Goal: Task Accomplishment & Management: Complete application form

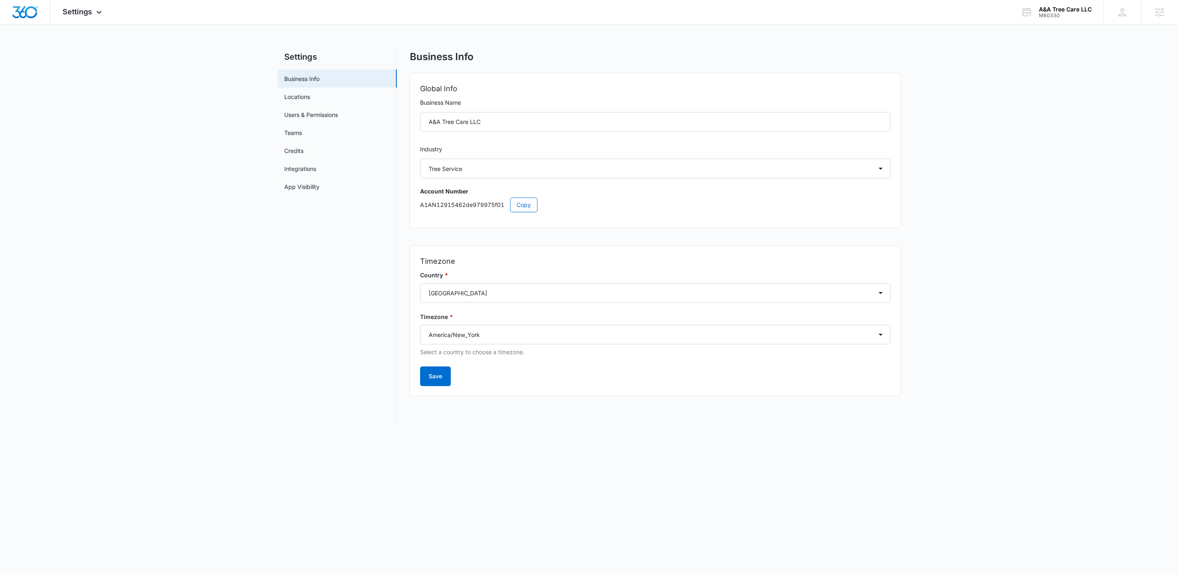
select select "39"
select select "US"
select select "America/New_York"
click at [1056, 14] on div "M60330" at bounding box center [1065, 16] width 53 height 6
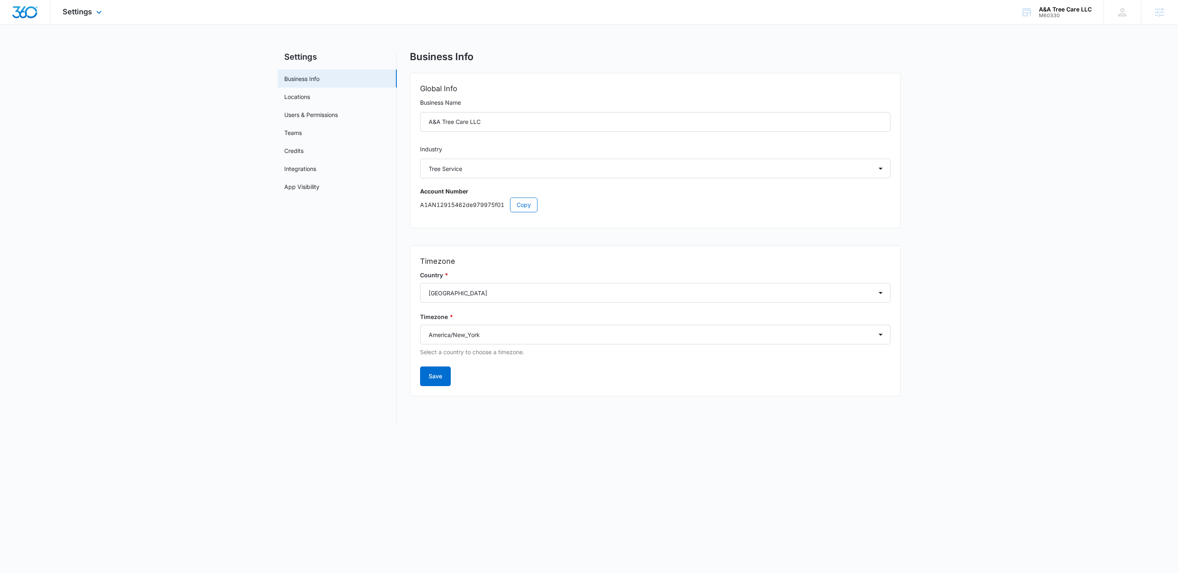
click at [96, 19] on div "Settings Apps Reputation Websites Forms CRM Email Social Payments Content Ads I…" at bounding box center [83, 12] width 66 height 24
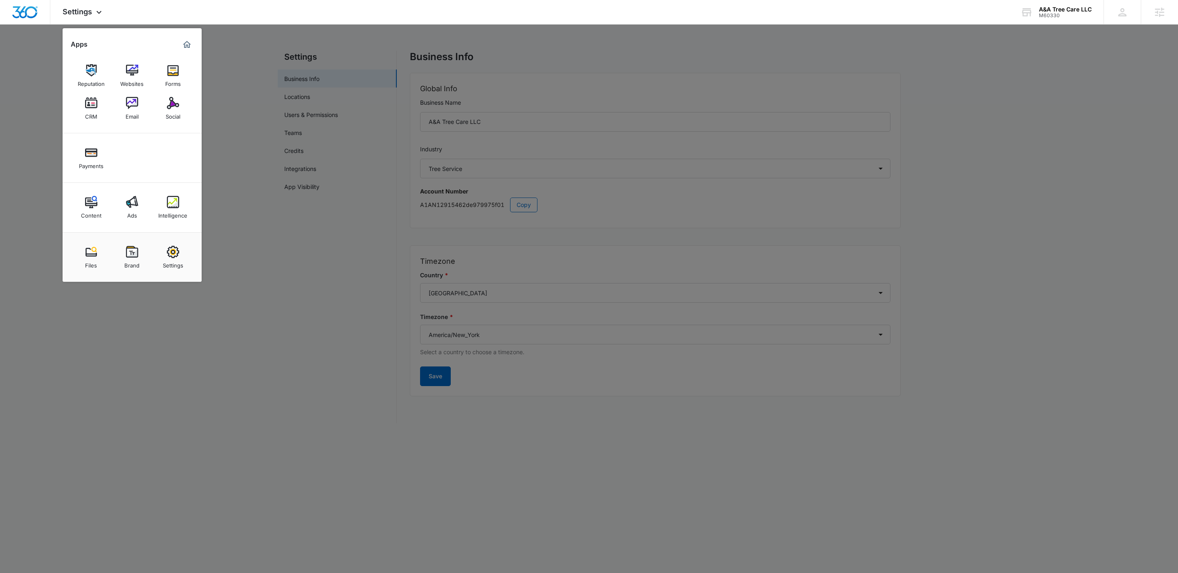
click at [174, 267] on div "Settings" at bounding box center [173, 263] width 20 height 11
select select "39"
select select "US"
select select "America/New_York"
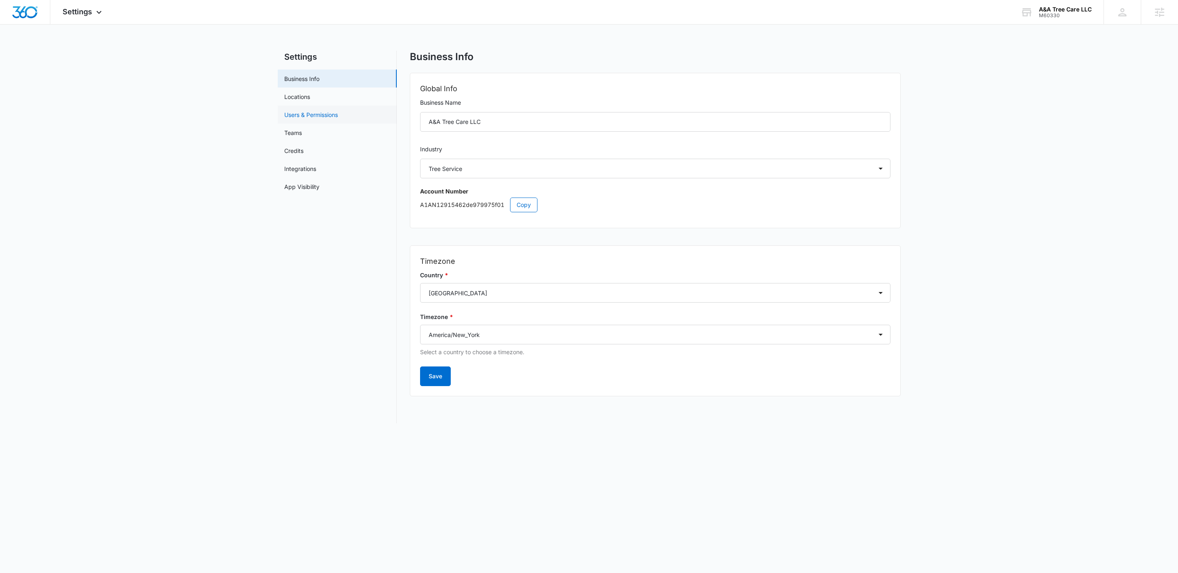
click at [314, 117] on link "Users & Permissions" at bounding box center [311, 114] width 54 height 9
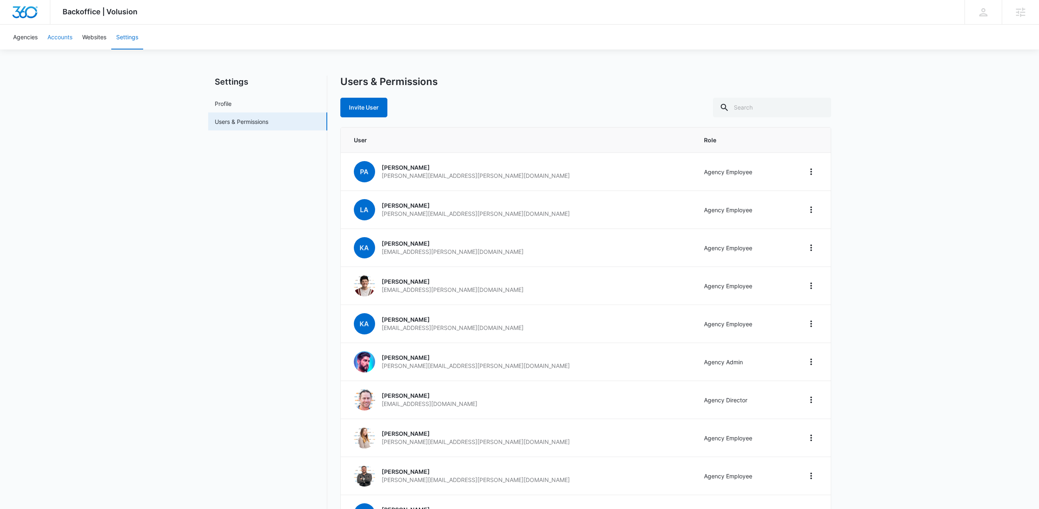
click at [58, 42] on link "Accounts" at bounding box center [60, 37] width 35 height 25
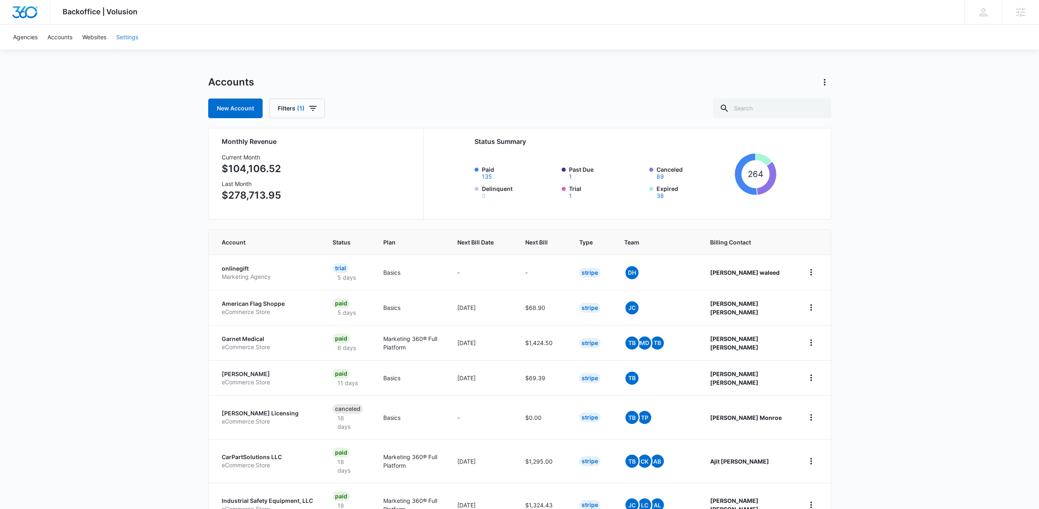
click at [118, 38] on link "Settings" at bounding box center [127, 37] width 32 height 25
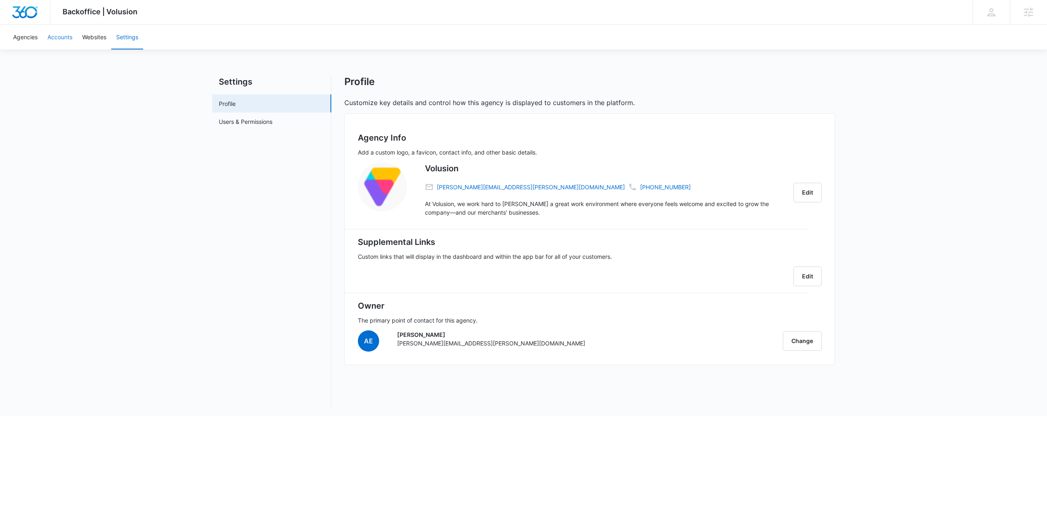
click at [66, 38] on link "Accounts" at bounding box center [60, 37] width 35 height 25
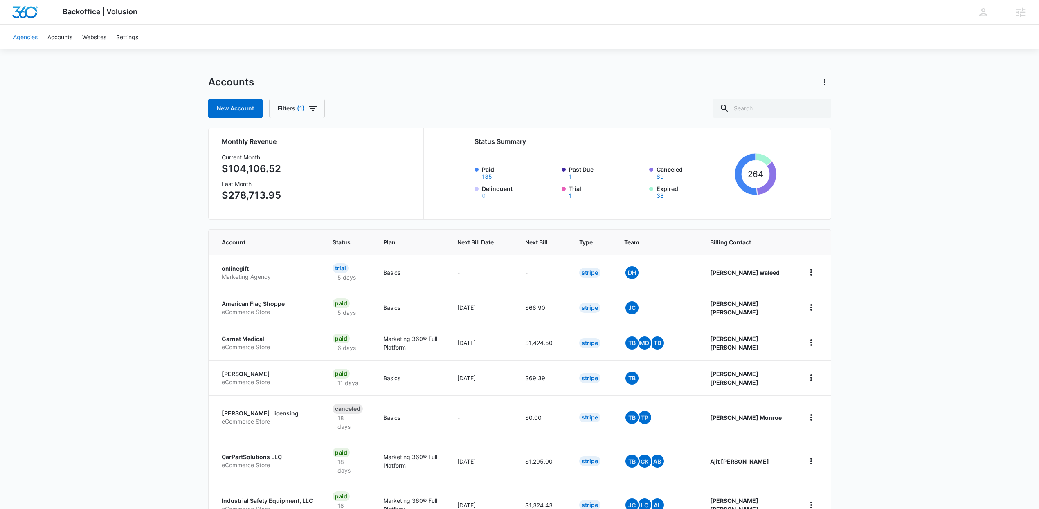
click at [21, 40] on link "Agencies" at bounding box center [25, 37] width 34 height 25
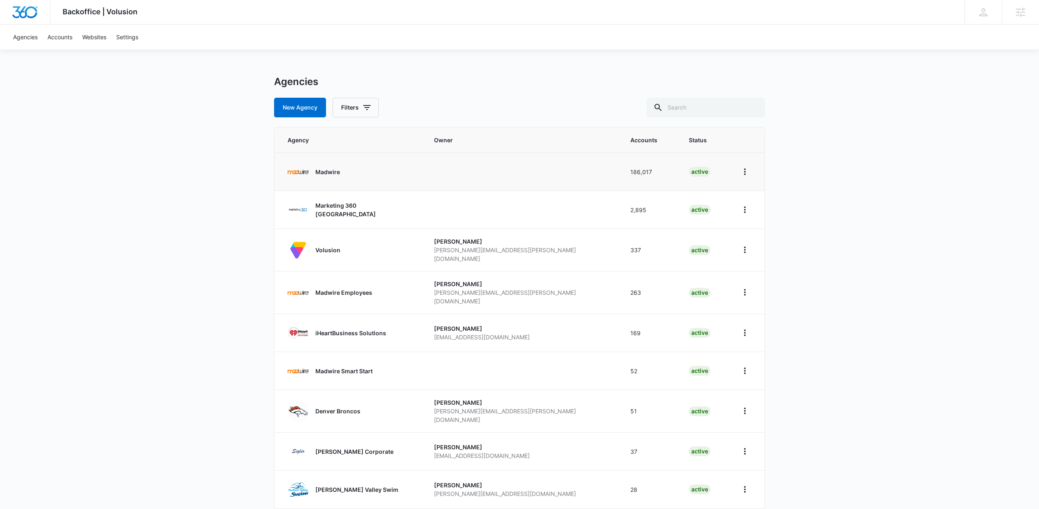
click at [324, 172] on p "Madwire" at bounding box center [327, 172] width 25 height 9
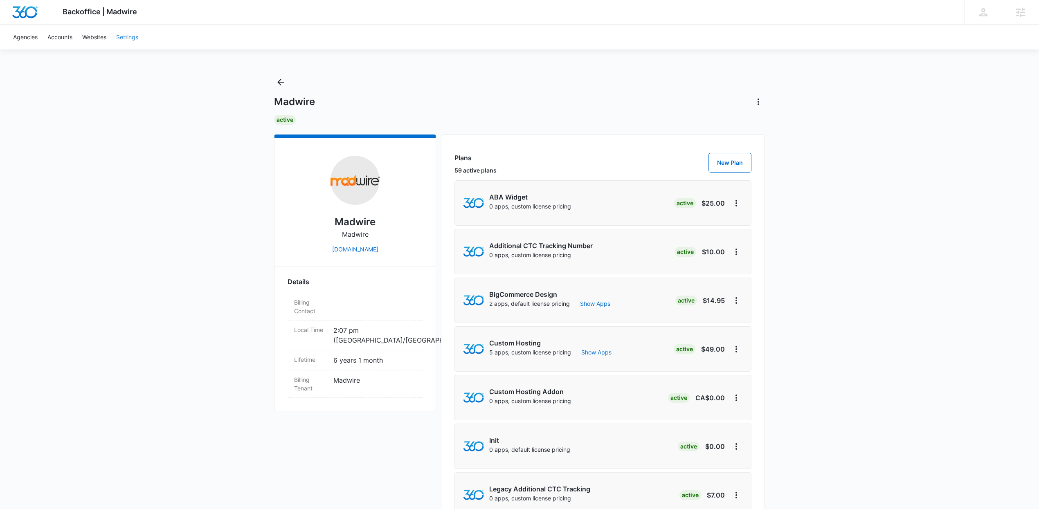
click at [131, 37] on link "Settings" at bounding box center [127, 37] width 32 height 25
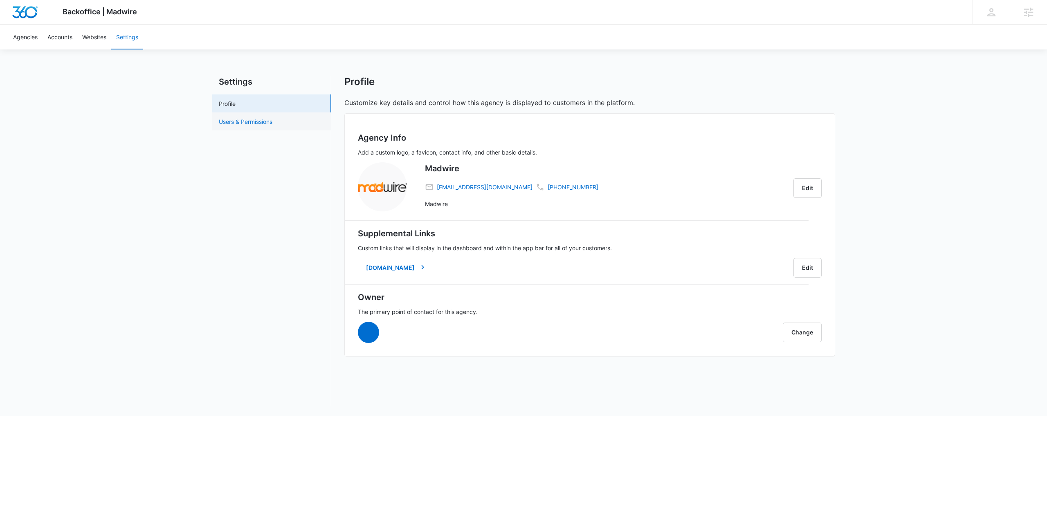
click at [268, 123] on link "Users & Permissions" at bounding box center [246, 121] width 54 height 9
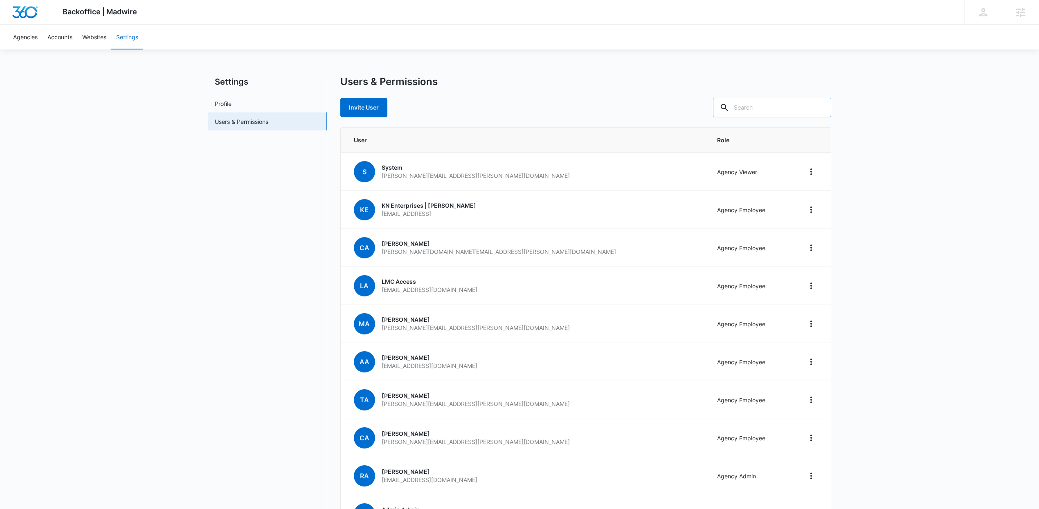
click at [765, 110] on input "text" at bounding box center [772, 108] width 118 height 20
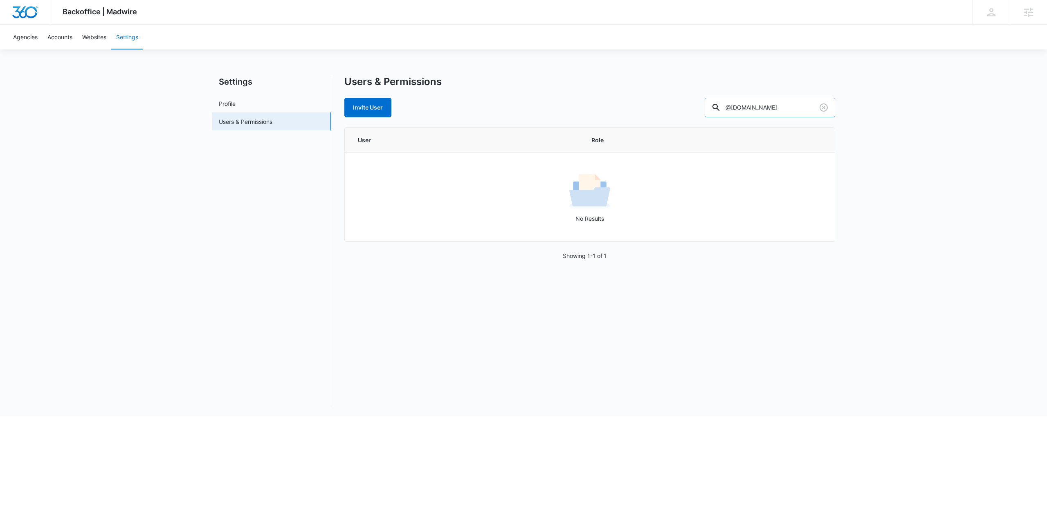
click at [775, 108] on input "@markeintg360.com" at bounding box center [770, 108] width 130 height 20
type input "@marketing360.com"
click at [822, 105] on icon "Clear" at bounding box center [824, 108] width 10 height 10
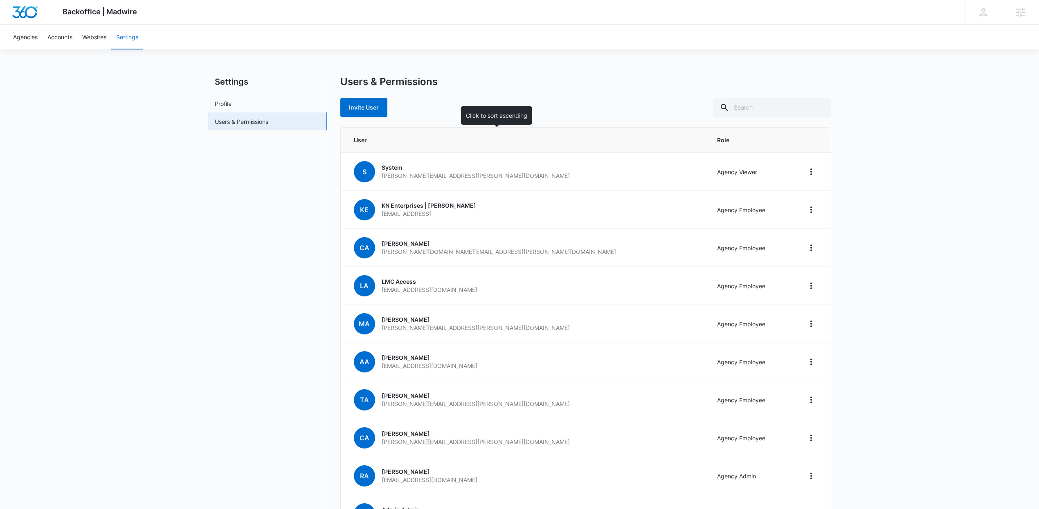
click at [400, 141] on span "User" at bounding box center [520, 140] width 332 height 9
click at [436, 146] on th "User" at bounding box center [524, 140] width 366 height 25
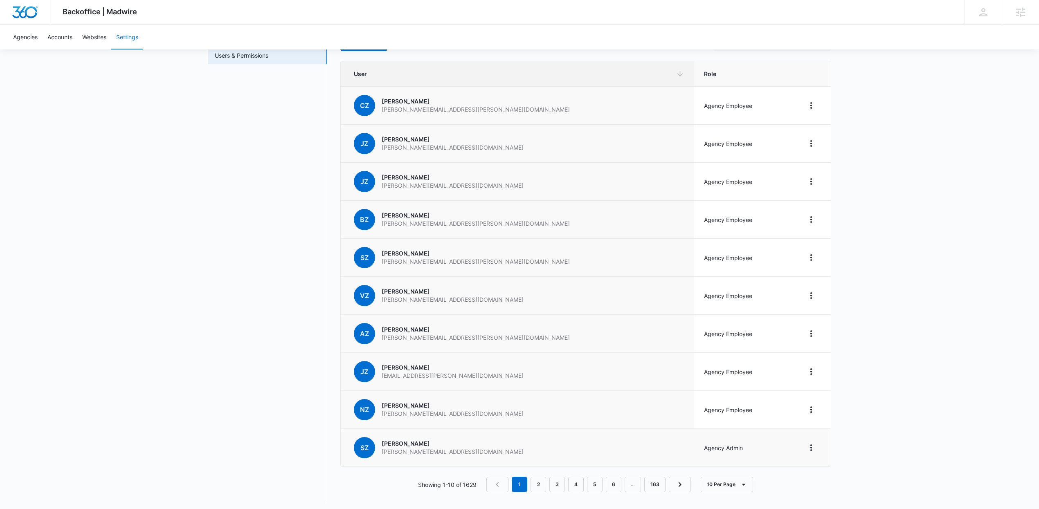
scroll to position [71, 0]
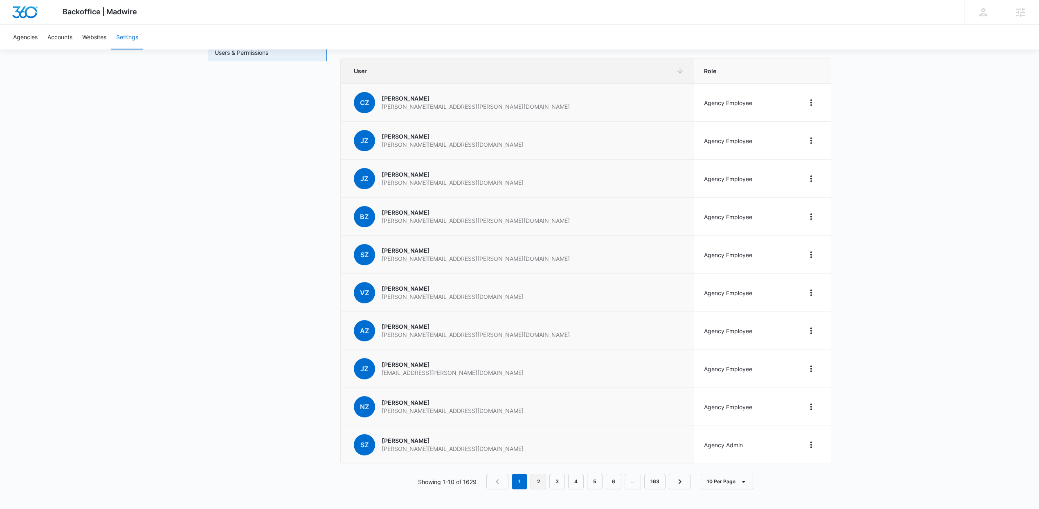
click at [536, 486] on link "2" at bounding box center [538, 482] width 16 height 16
click at [560, 484] on link "3" at bounding box center [559, 482] width 16 height 16
click at [579, 490] on div "Users & Permissions Invite User User Role TW Travis Woutersz travis.woutersz@ma…" at bounding box center [585, 253] width 491 height 493
click at [580, 486] on link "4" at bounding box center [578, 482] width 16 height 16
click at [601, 484] on link "5" at bounding box center [597, 482] width 16 height 16
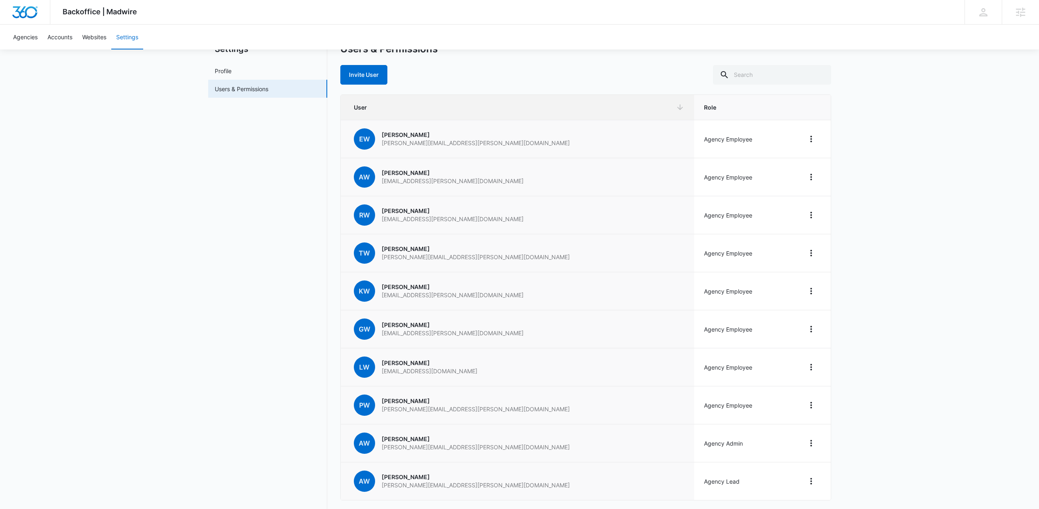
scroll to position [0, 0]
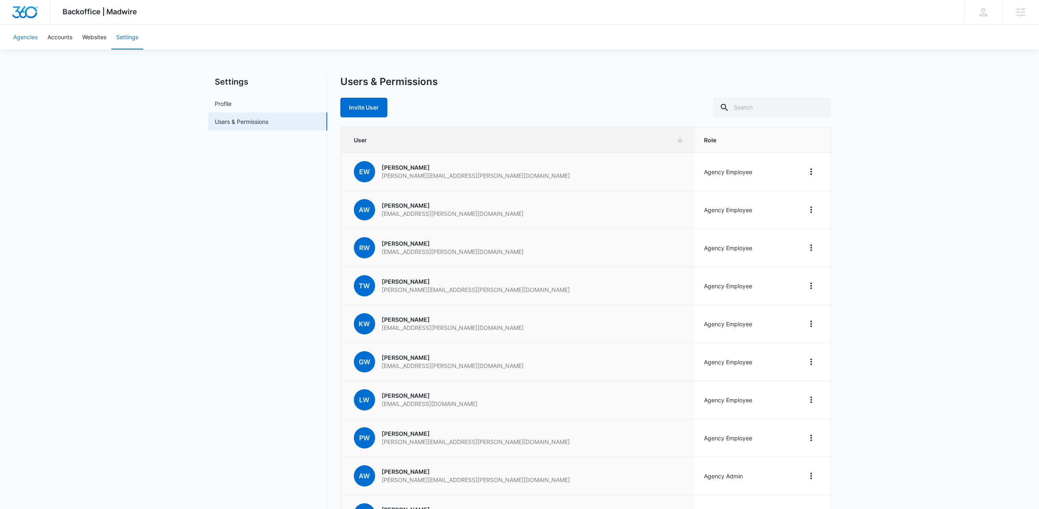
click at [27, 38] on link "Agencies" at bounding box center [25, 37] width 34 height 25
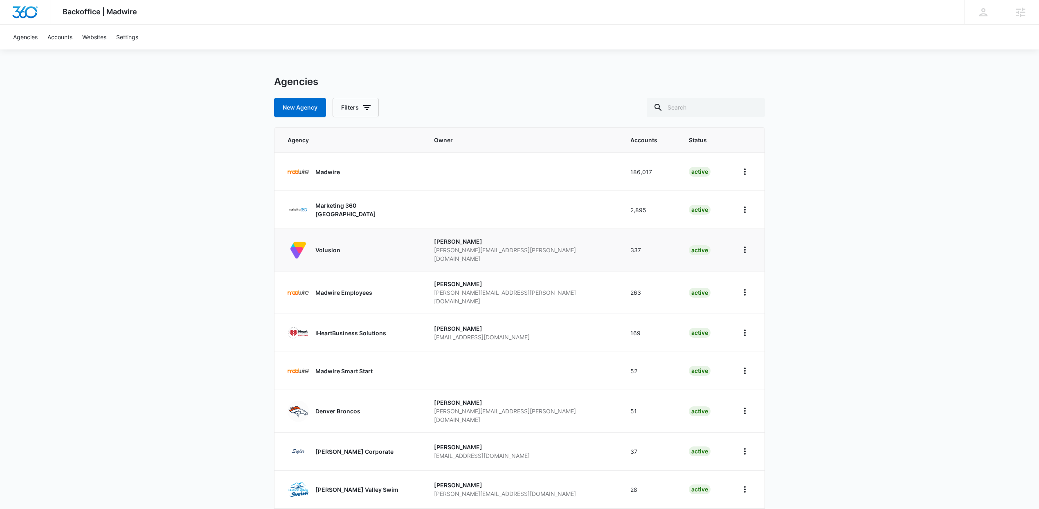
click at [335, 240] on div "Volusion" at bounding box center [327, 250] width 25 height 21
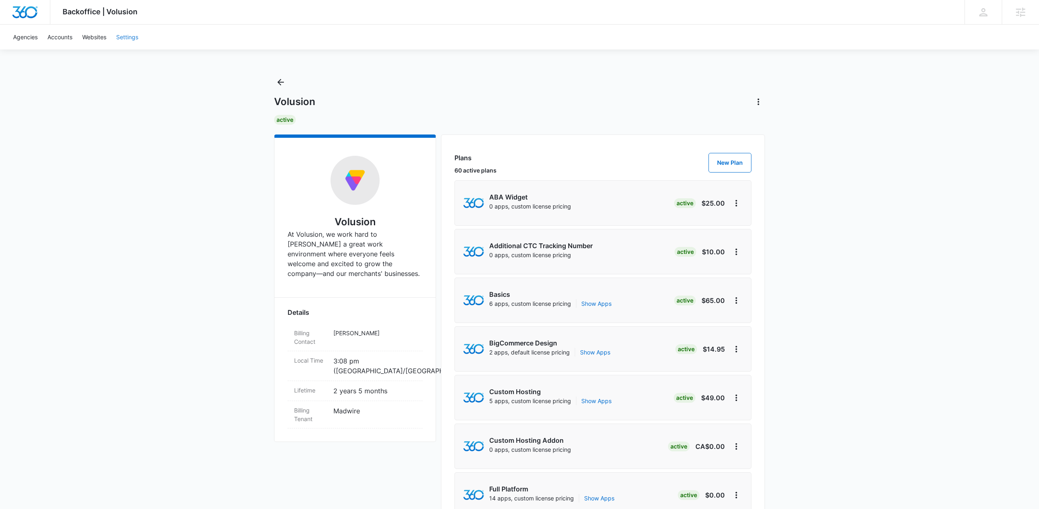
click at [125, 41] on link "Settings" at bounding box center [127, 37] width 32 height 25
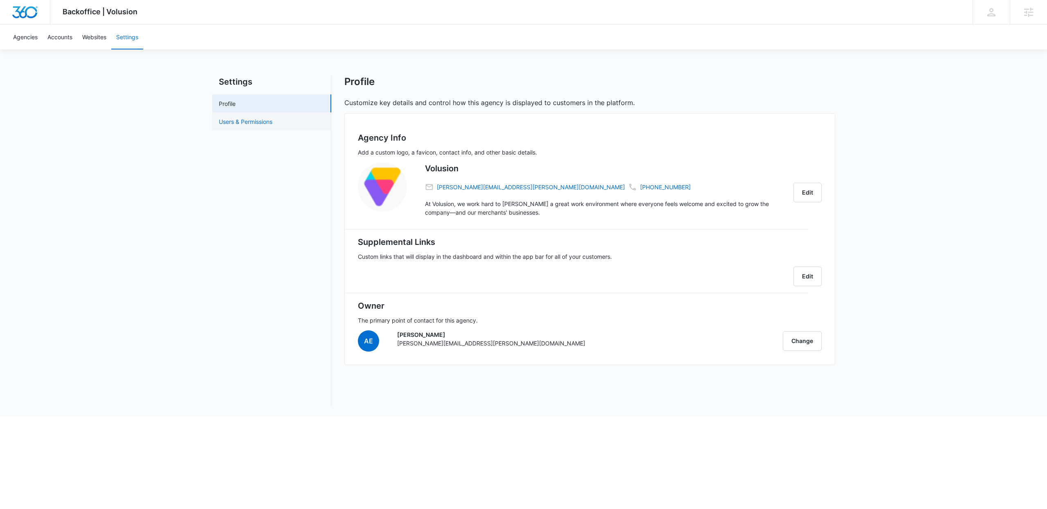
click at [272, 124] on link "Users & Permissions" at bounding box center [246, 121] width 54 height 9
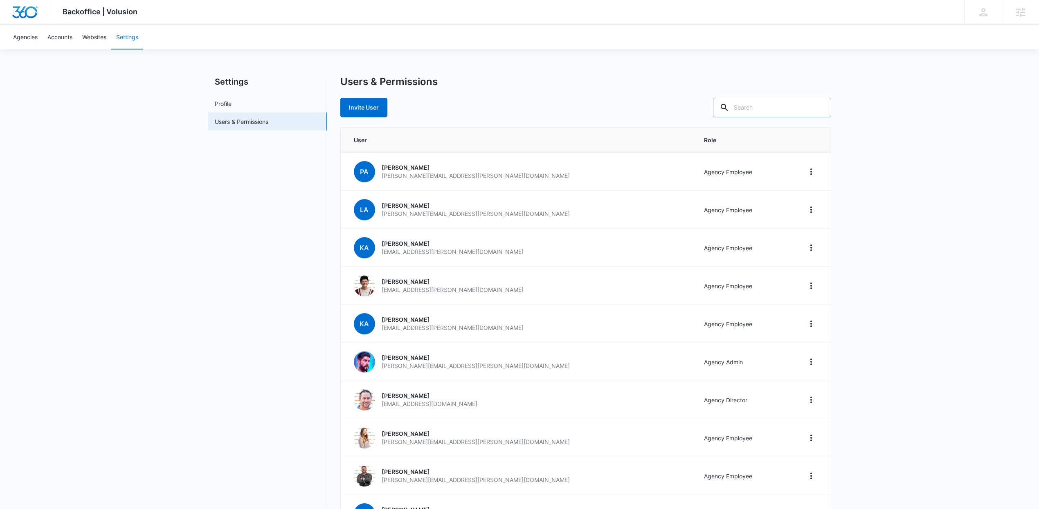
click at [770, 105] on input "text" at bounding box center [772, 108] width 118 height 20
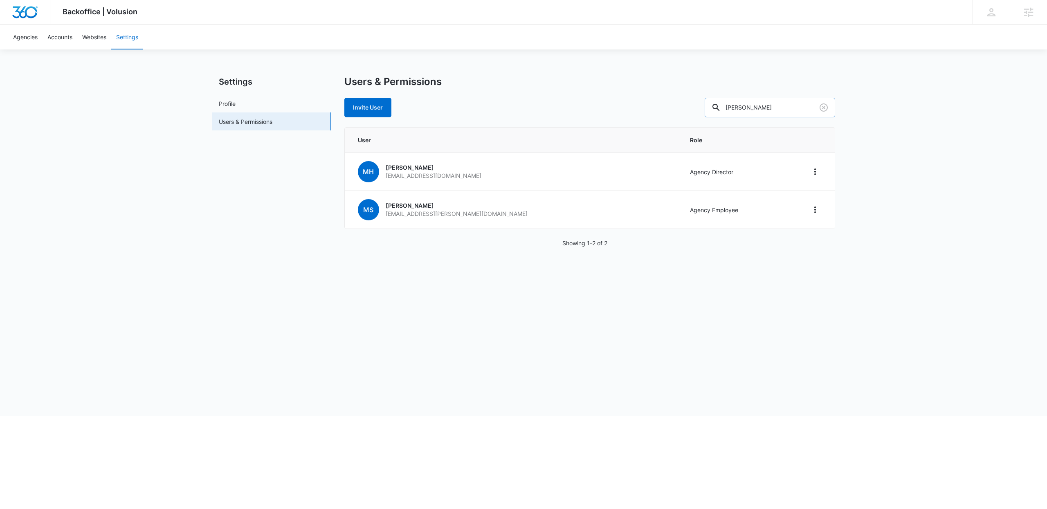
type input "matthew"
drag, startPoint x: 768, startPoint y: 105, endPoint x: 714, endPoint y: 107, distance: 54.0
click at [714, 107] on div "Invite User matthew" at bounding box center [589, 108] width 491 height 20
type input "matthew.hoz"
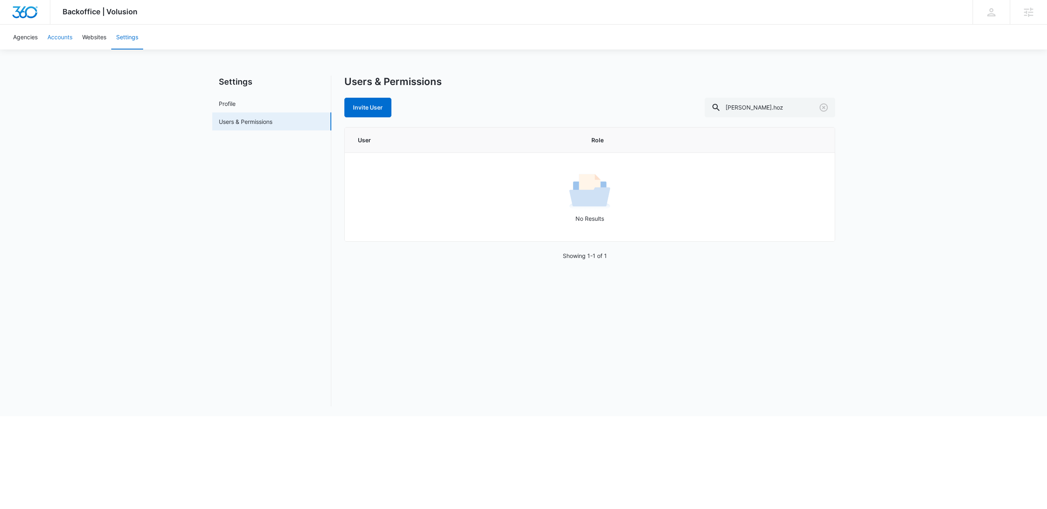
click at [52, 42] on link "Accounts" at bounding box center [60, 37] width 35 height 25
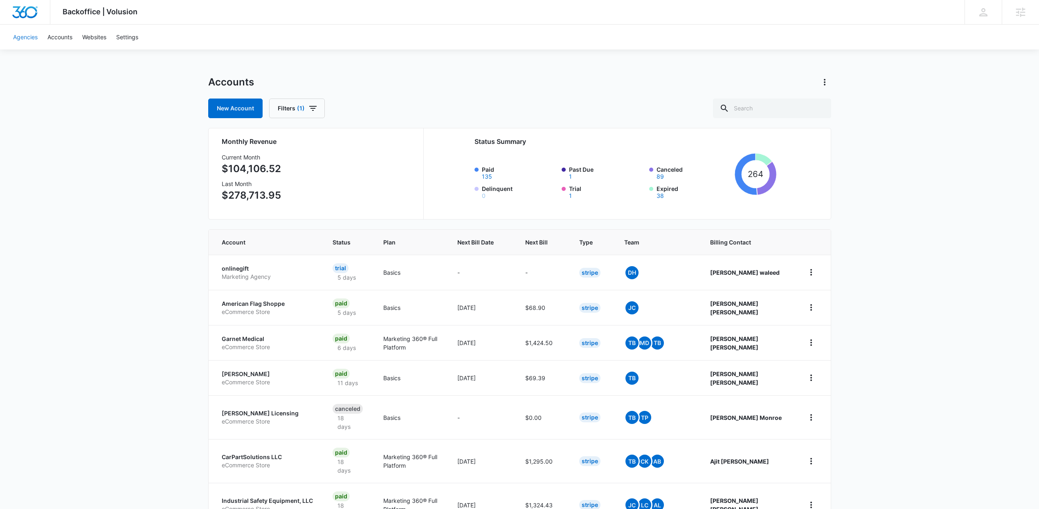
click at [35, 39] on link "Agencies" at bounding box center [25, 37] width 34 height 25
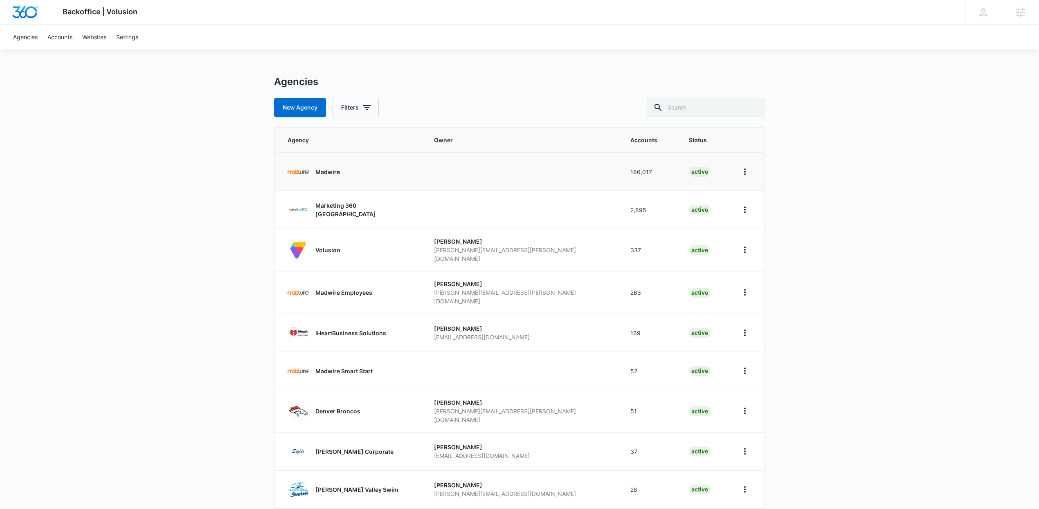
click at [316, 170] on p "Madwire" at bounding box center [327, 172] width 25 height 9
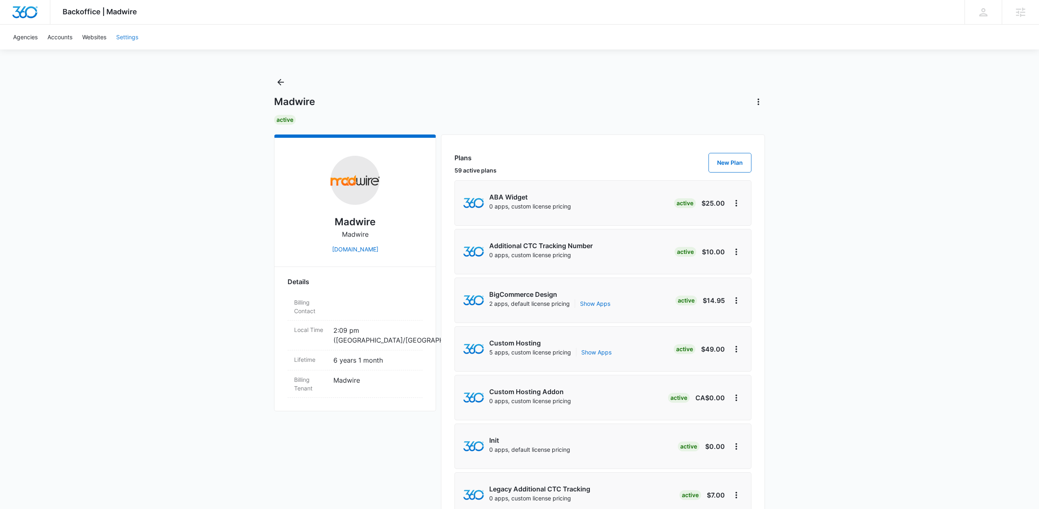
click at [131, 32] on link "Settings" at bounding box center [127, 37] width 32 height 25
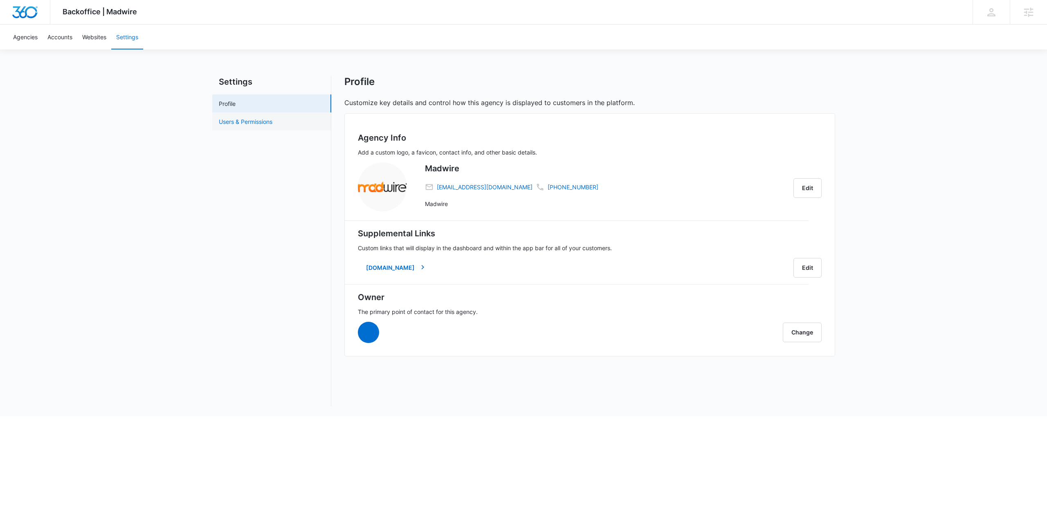
click at [272, 126] on link "Users & Permissions" at bounding box center [246, 121] width 54 height 9
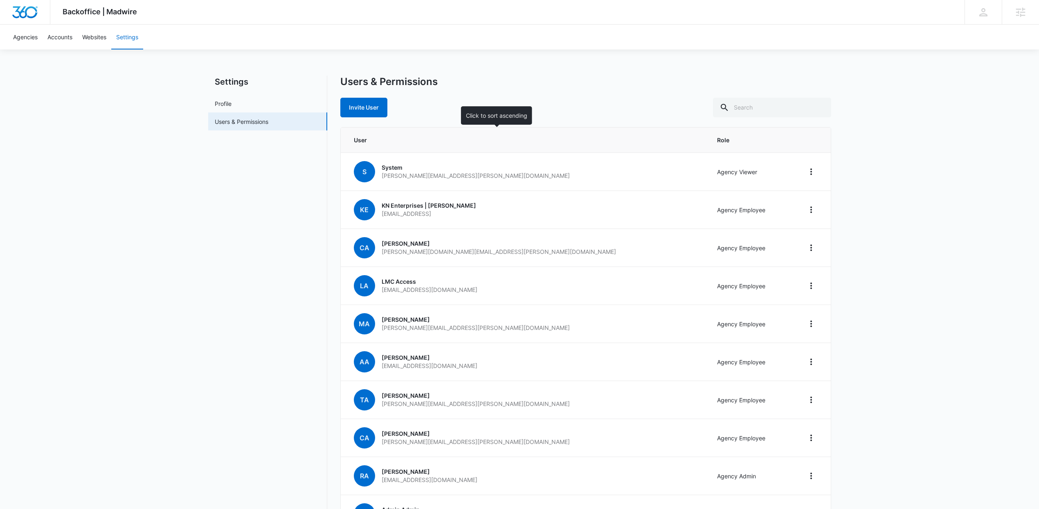
click at [380, 144] on span "User" at bounding box center [520, 140] width 332 height 9
click at [364, 108] on link "Invite User" at bounding box center [363, 108] width 47 height 20
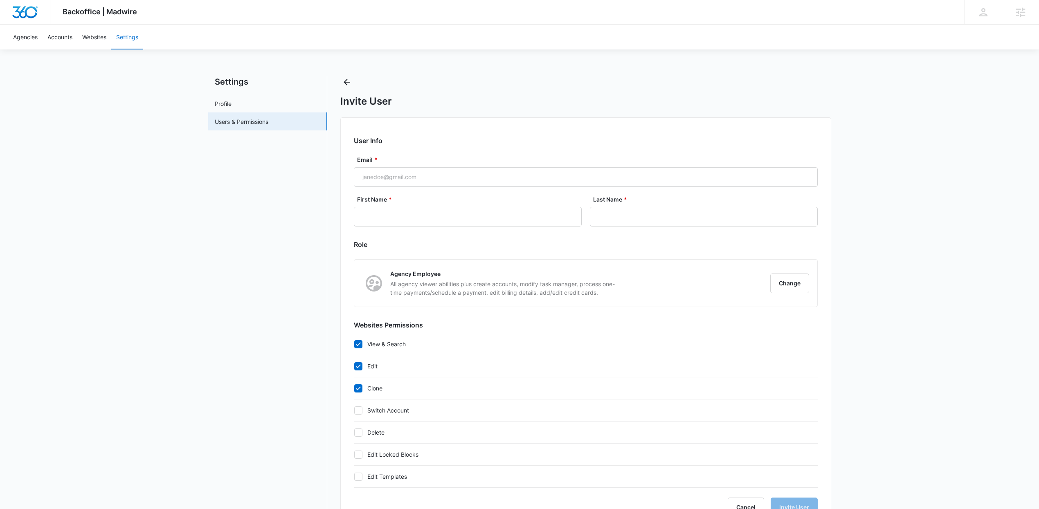
checkbox input "true"
click at [411, 175] on input "Email *" at bounding box center [586, 177] width 464 height 20
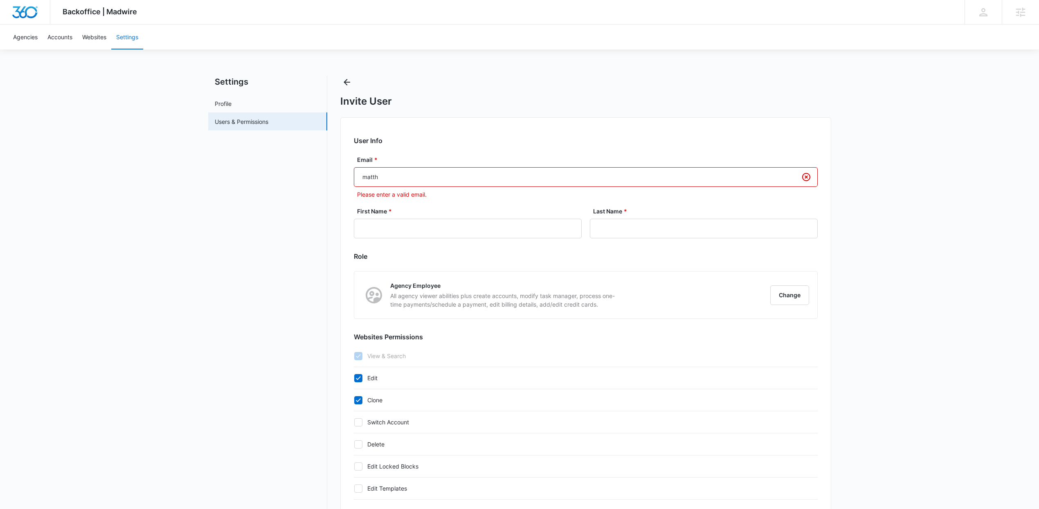
type input "matthew.holzapfel@madwire.com"
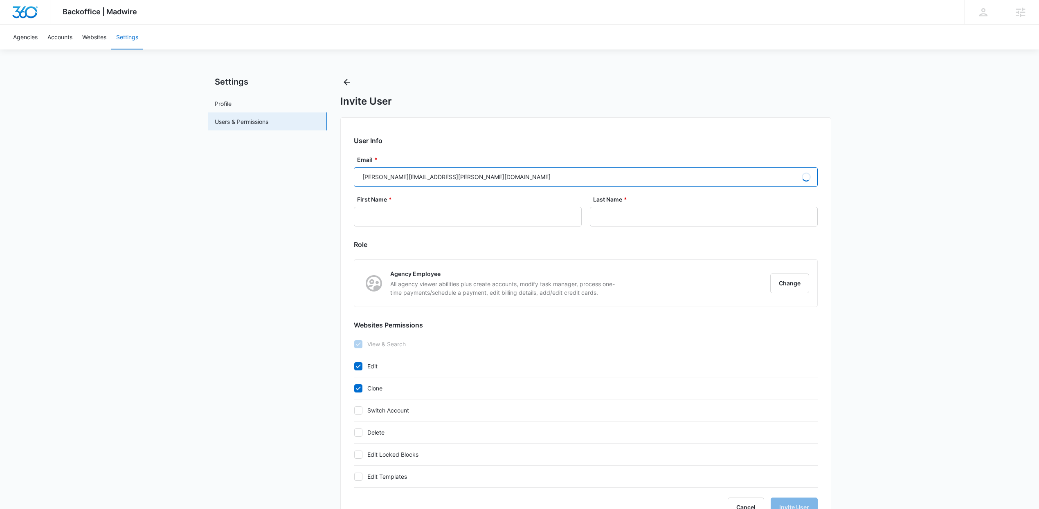
type input "Matt"
type input "Holzapfel"
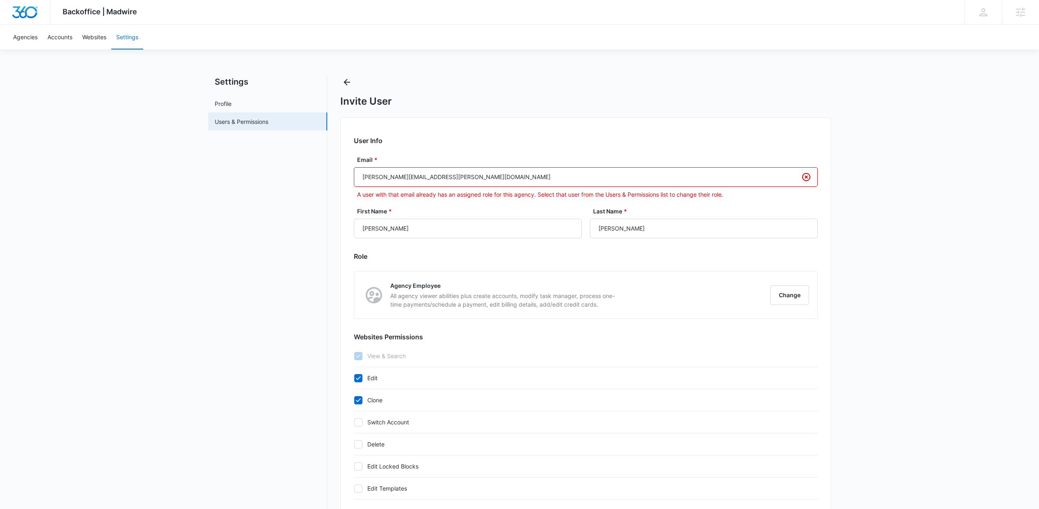
drag, startPoint x: 440, startPoint y: 177, endPoint x: 425, endPoint y: 179, distance: 15.6
click at [425, 179] on input "matthew.holzapfel@madwire.com" at bounding box center [586, 177] width 464 height 20
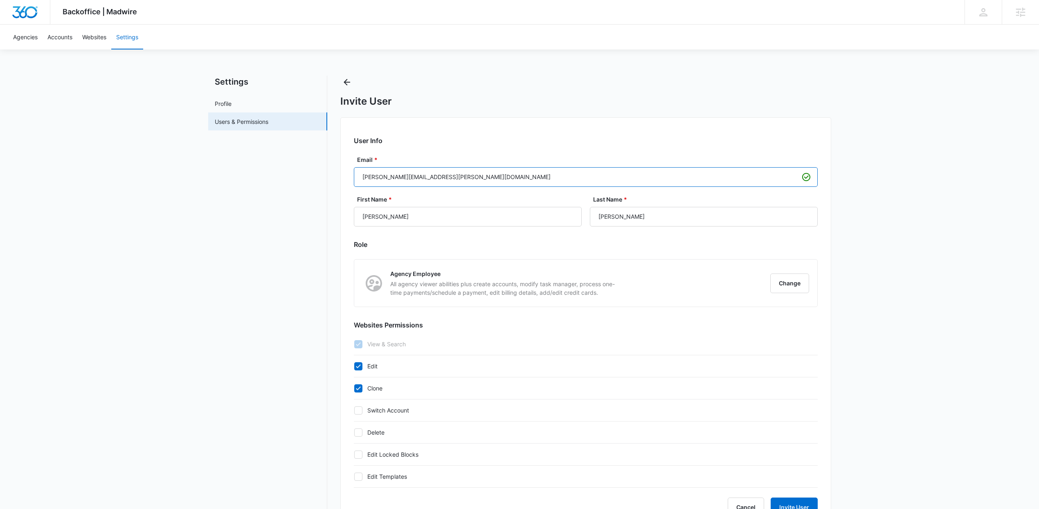
type input "matthew.holzapfel@marketing360.com"
type input "Matthew"
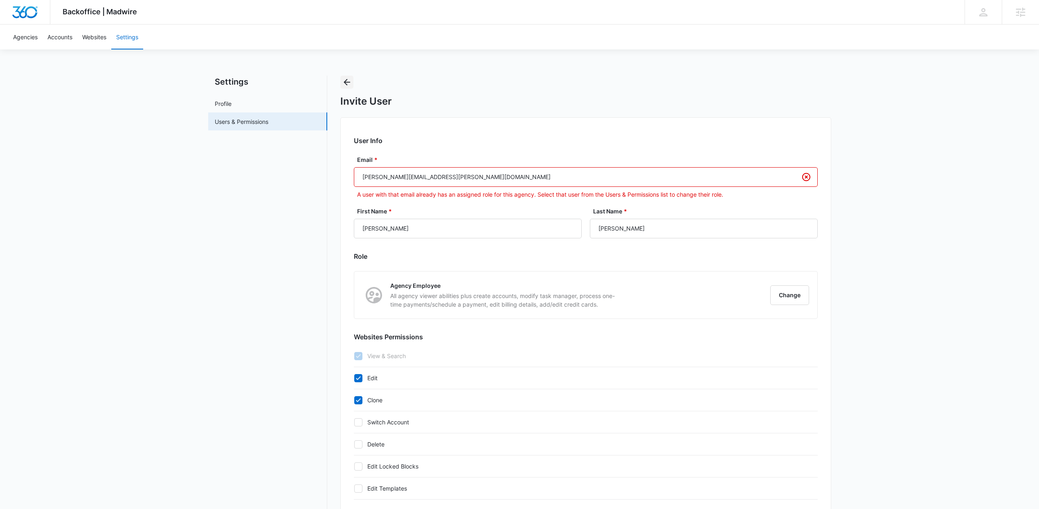
type input "matthew.holzapfel@marketing360.com"
click at [347, 82] on icon "Back" at bounding box center [346, 82] width 7 height 7
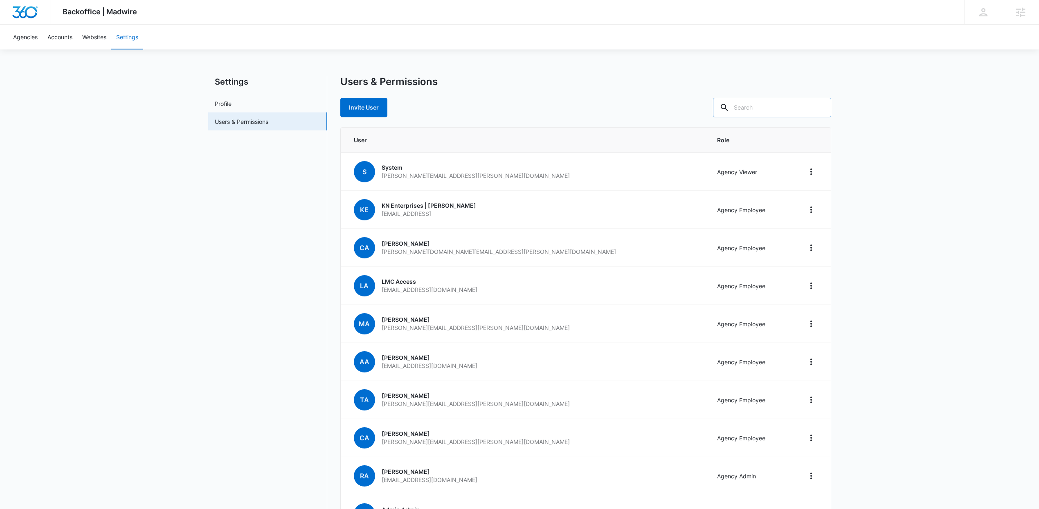
click at [779, 106] on input "text" at bounding box center [772, 108] width 118 height 20
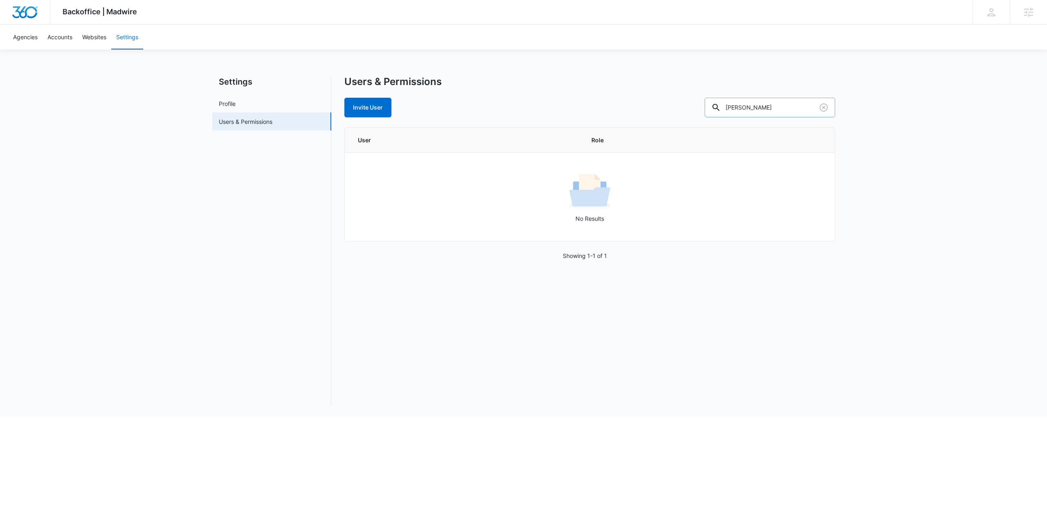
click at [754, 109] on input "mathew" at bounding box center [770, 108] width 130 height 20
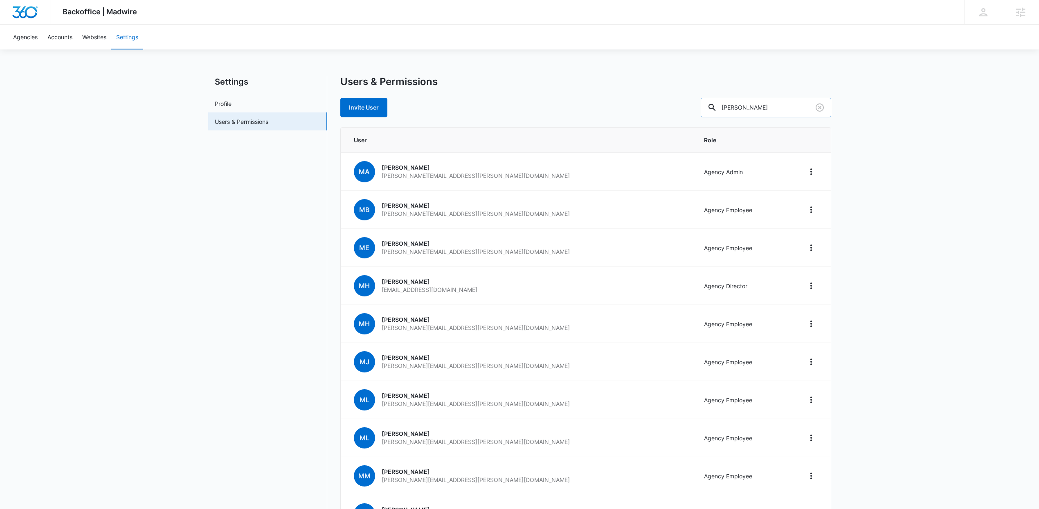
click at [788, 109] on input "matthew" at bounding box center [765, 108] width 130 height 20
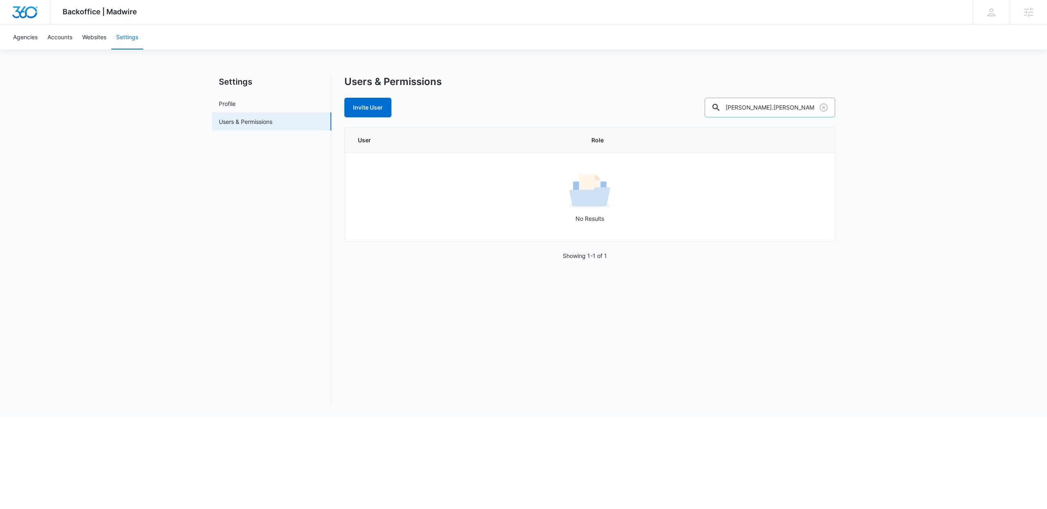
click at [784, 111] on input "matthew.holz" at bounding box center [770, 108] width 130 height 20
drag, startPoint x: 791, startPoint y: 106, endPoint x: 767, endPoint y: 108, distance: 23.8
click at [767, 108] on input "matthew.holz" at bounding box center [770, 108] width 130 height 20
type input "matthew"
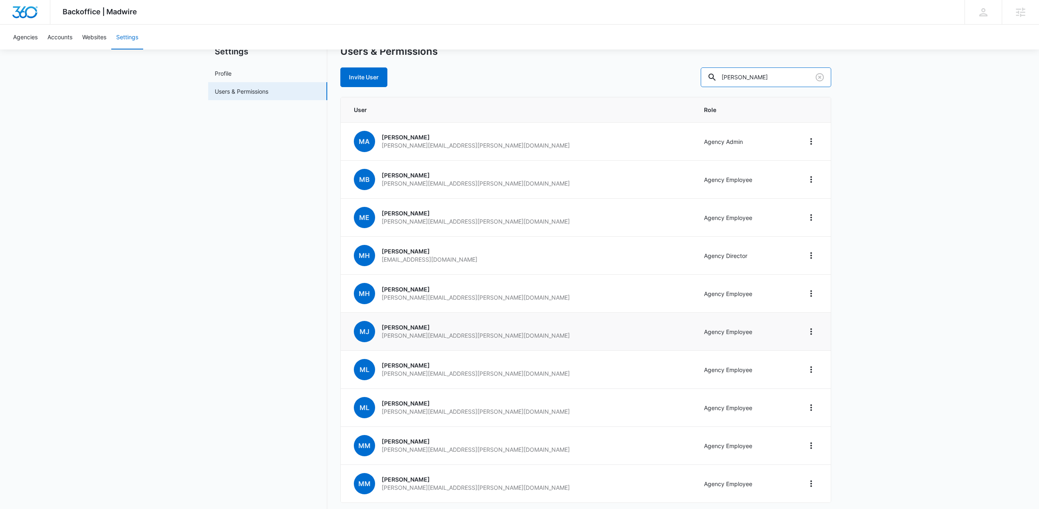
scroll to position [38, 0]
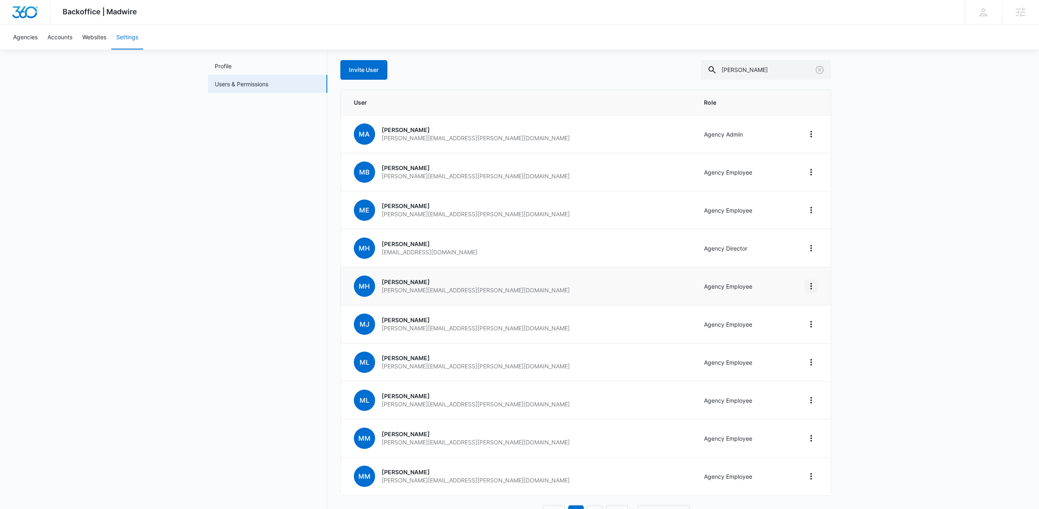
click at [812, 288] on icon "Home" at bounding box center [811, 286] width 10 height 10
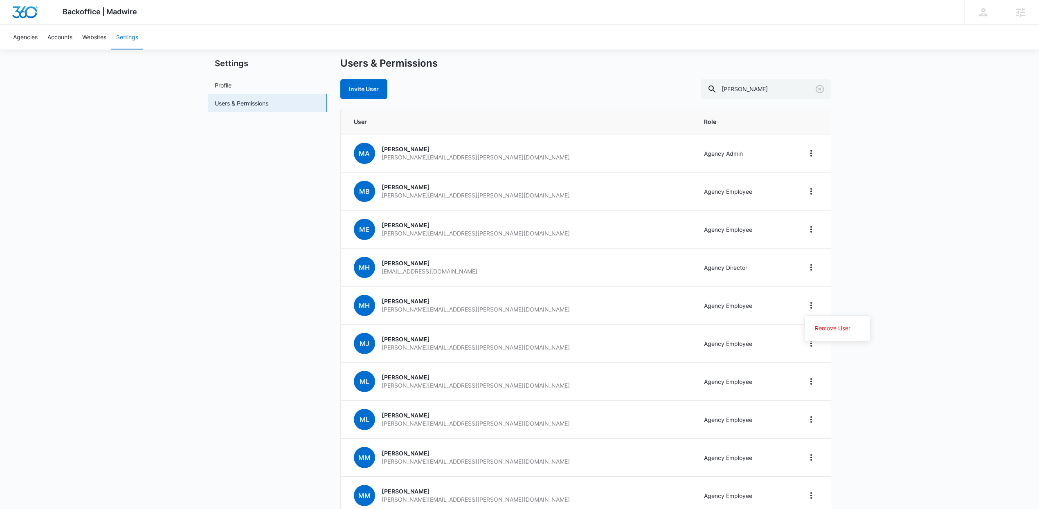
scroll to position [0, 0]
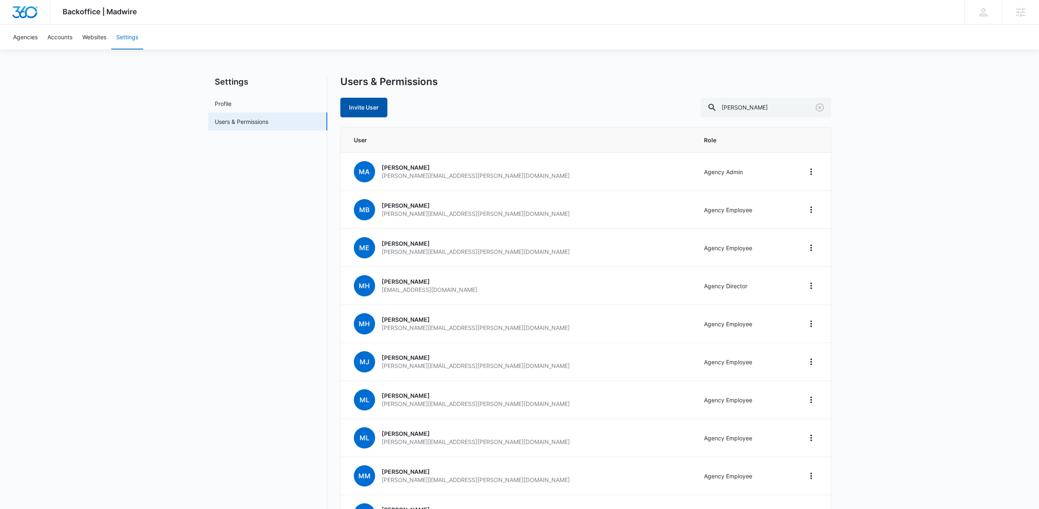
click at [367, 109] on link "Invite User" at bounding box center [363, 108] width 47 height 20
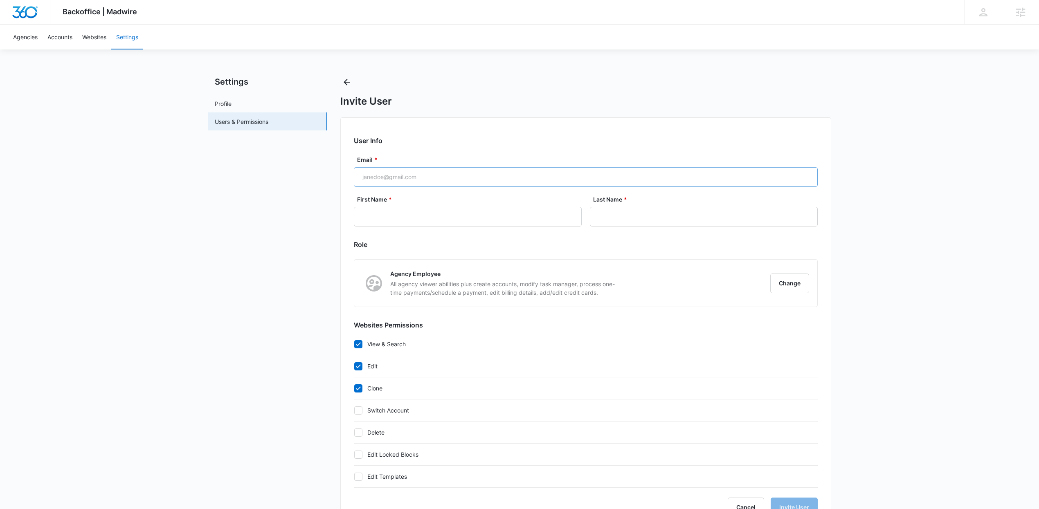
checkbox input "true"
click at [440, 174] on input "Email *" at bounding box center [586, 177] width 464 height 20
type input "matthew@marekting360.com"
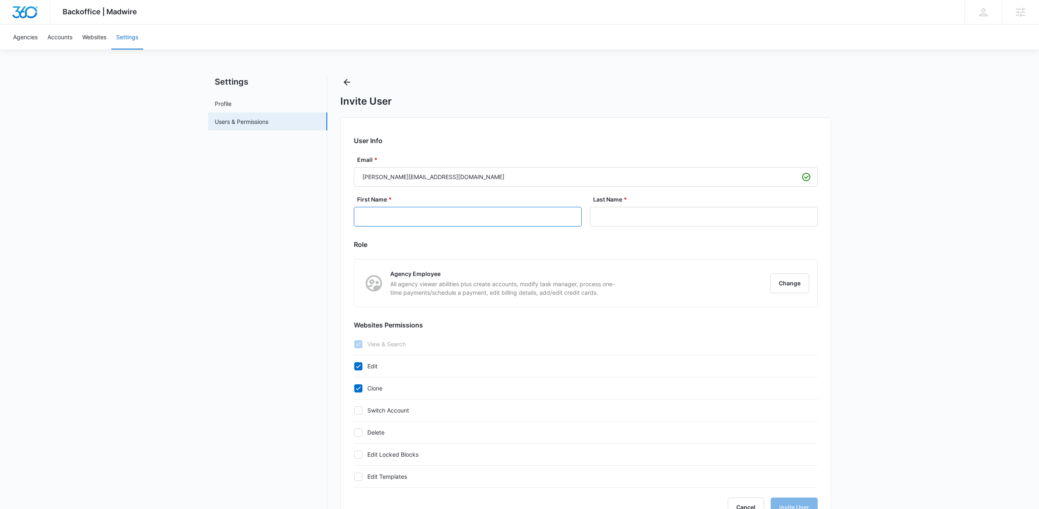
click at [479, 217] on input "First Name *" at bounding box center [468, 217] width 228 height 20
type input "Matthew"
click at [619, 221] on input "Last Name *" at bounding box center [704, 217] width 228 height 20
type input "Holzapfel"
click at [599, 256] on form "User Info Email * matthew@marekting360.com First Name * Matthew Last Name * Hol…" at bounding box center [586, 327] width 464 height 382
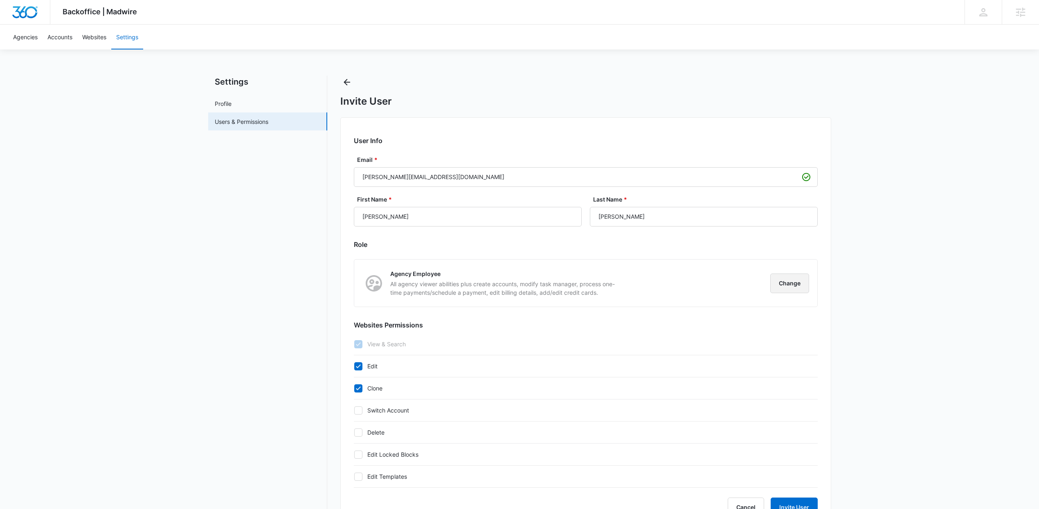
click at [783, 282] on button "Change" at bounding box center [789, 284] width 39 height 20
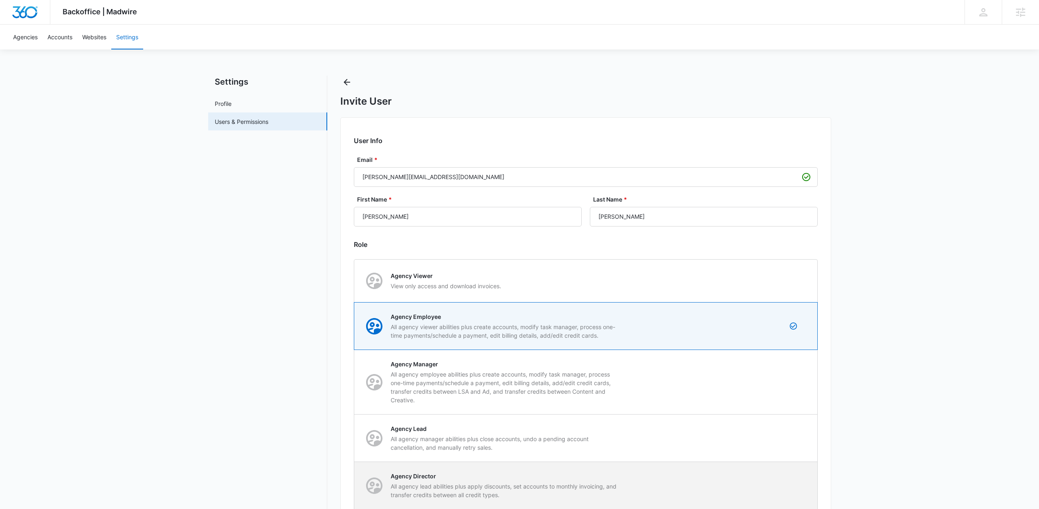
click at [513, 476] on p "Agency Director" at bounding box center [505, 476] width 230 height 9
click at [355, 485] on input "Agency Director All agency lead abilities plus apply discounts, set accounts to…" at bounding box center [354, 485] width 0 height 0
radio input "false"
radio input "true"
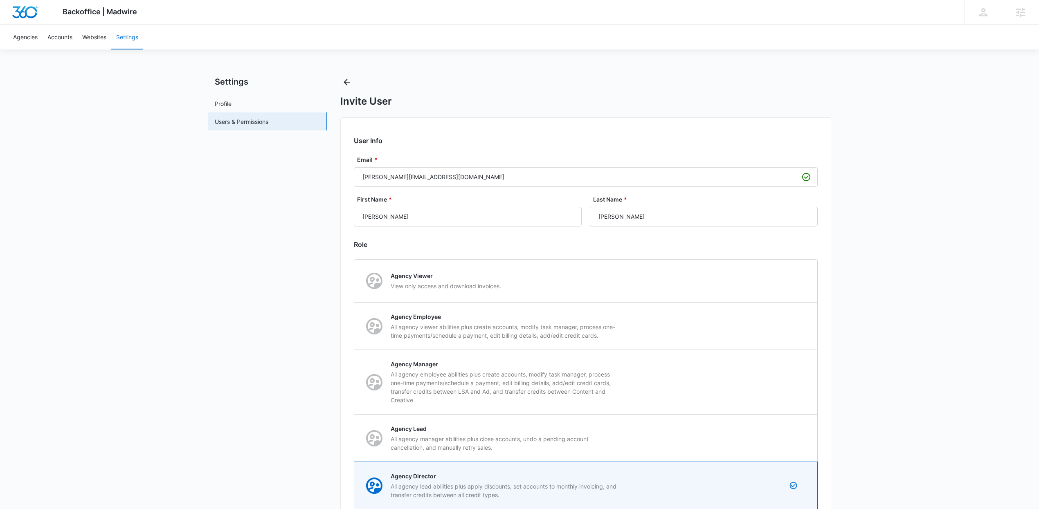
drag, startPoint x: 247, startPoint y: 395, endPoint x: 254, endPoint y: 394, distance: 7.0
click at [248, 395] on nav "Settings Profile Users & Permissions" at bounding box center [267, 437] width 119 height 722
checkbox input "true"
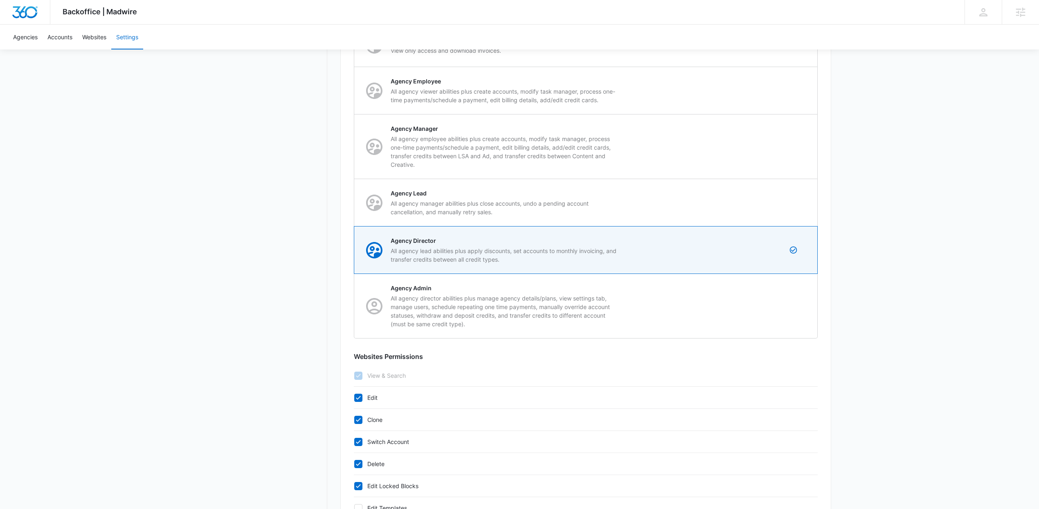
scroll to position [300, 0]
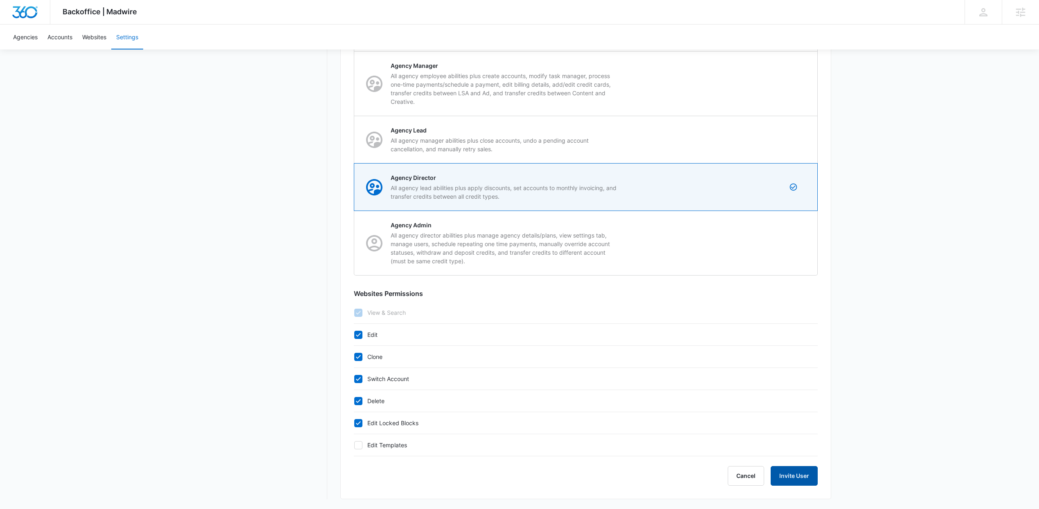
click at [796, 471] on button "Invite User" at bounding box center [793, 476] width 47 height 20
